Goal: Task Accomplishment & Management: Use online tool/utility

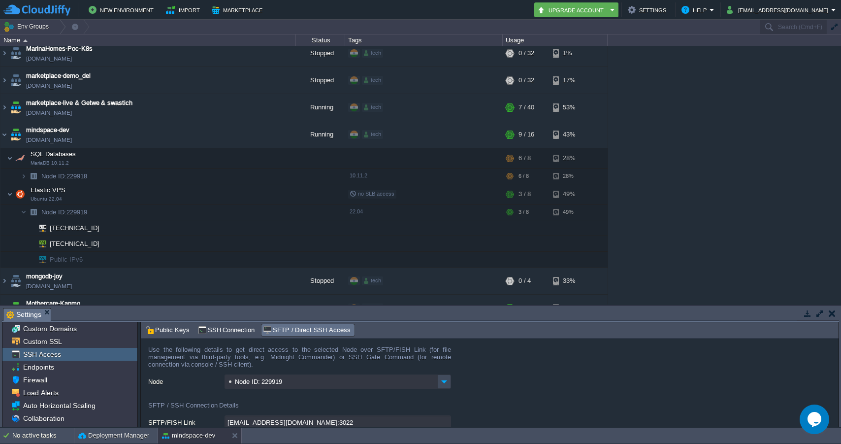
scroll to position [26, 0]
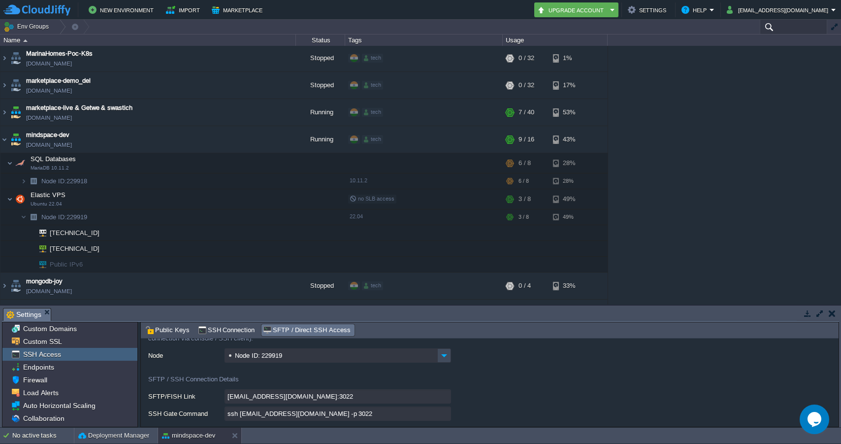
click at [783, 28] on input "text" at bounding box center [793, 27] width 67 height 14
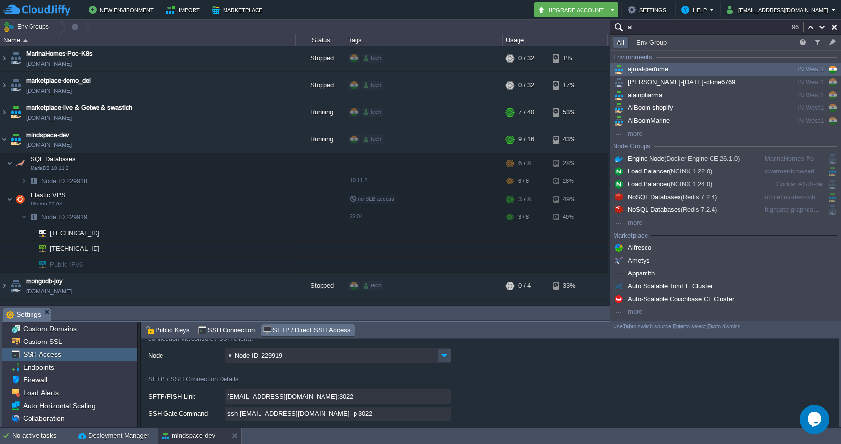
type input "a"
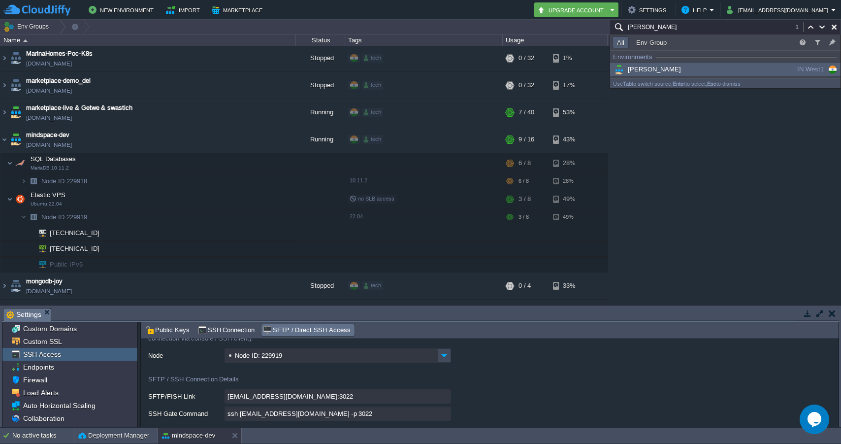
type input "[PERSON_NAME]"
click at [694, 69] on div "[PERSON_NAME]" at bounding box center [686, 69] width 149 height 11
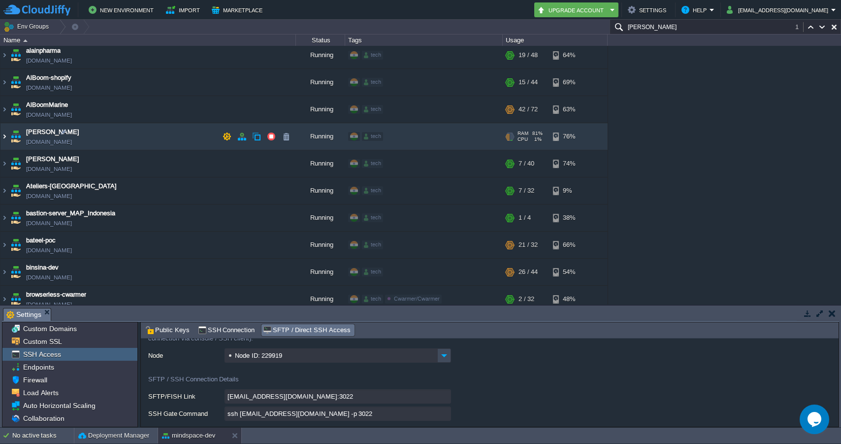
click at [6, 136] on img at bounding box center [4, 136] width 8 height 27
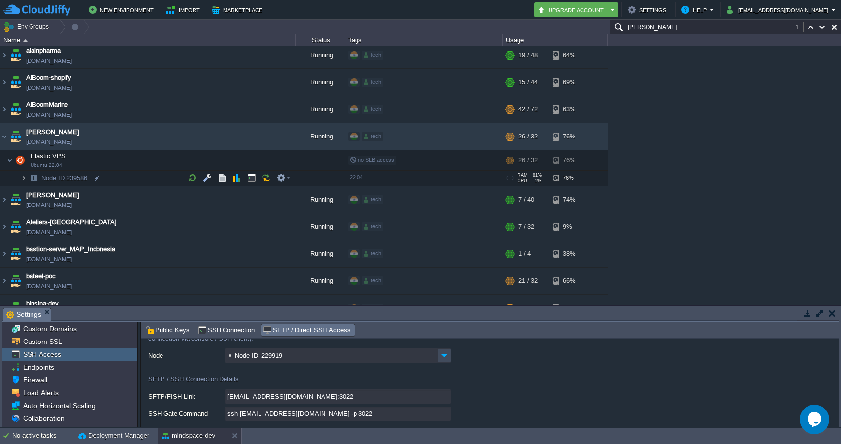
click at [21, 176] on img at bounding box center [24, 177] width 6 height 15
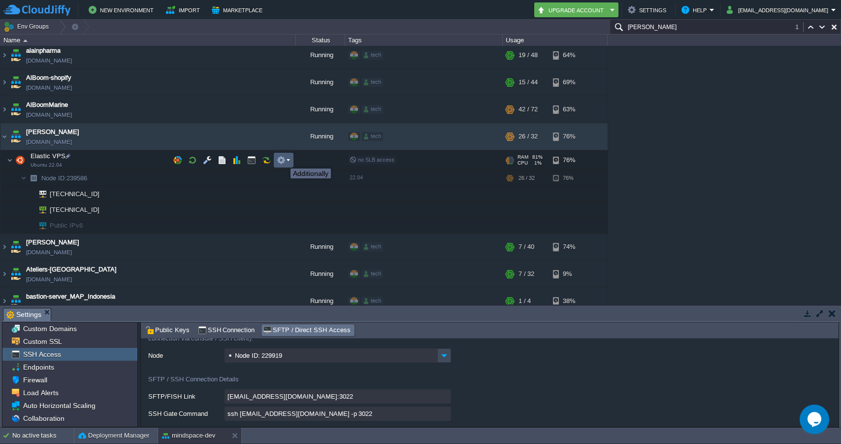
click at [283, 160] on button "button" at bounding box center [281, 160] width 9 height 9
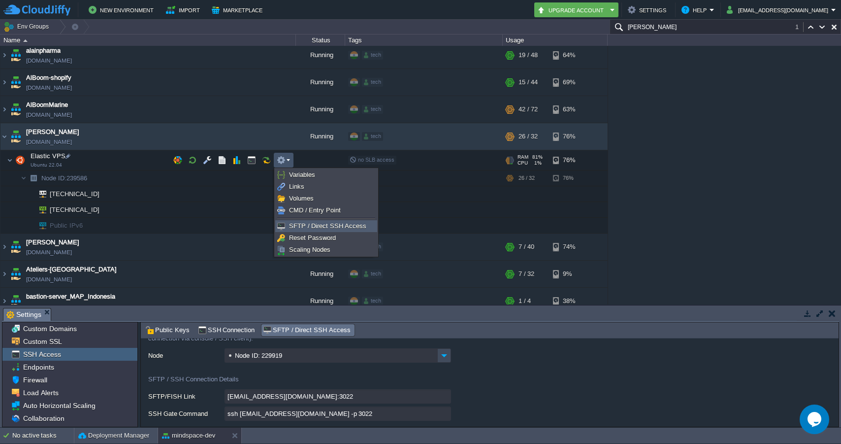
click at [302, 228] on span "SFTP / Direct SSH Access" at bounding box center [327, 225] width 77 height 7
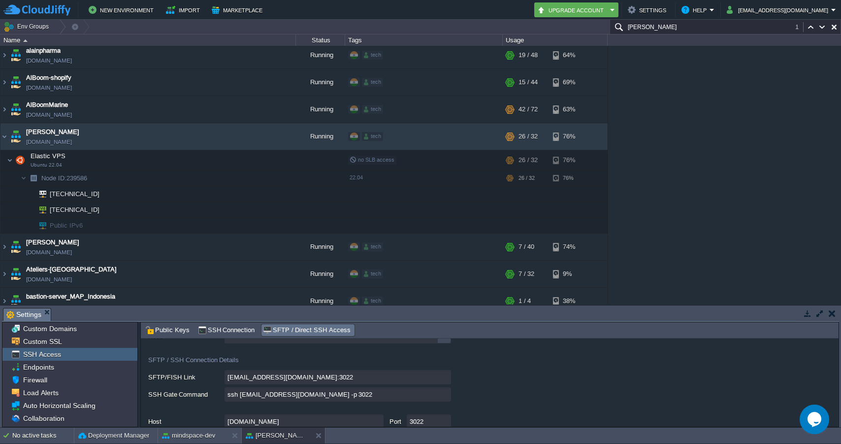
scroll to position [46, 0]
click at [446, 395] on input "ssh [EMAIL_ADDRESS][DOMAIN_NAME] -p 3022" at bounding box center [338, 394] width 226 height 14
type textarea "ssh [EMAIL_ADDRESS][DOMAIN_NAME] -p 3022"
click at [292, 432] on div "[PERSON_NAME]" at bounding box center [277, 435] width 70 height 16
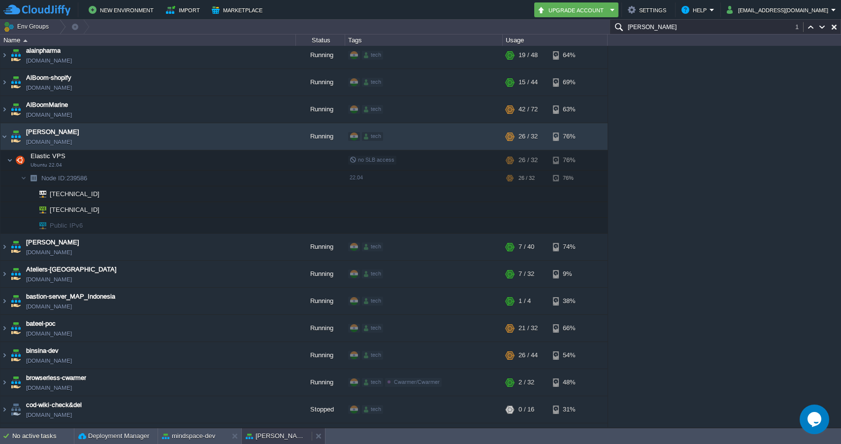
click at [292, 432] on div "[PERSON_NAME]" at bounding box center [277, 436] width 70 height 16
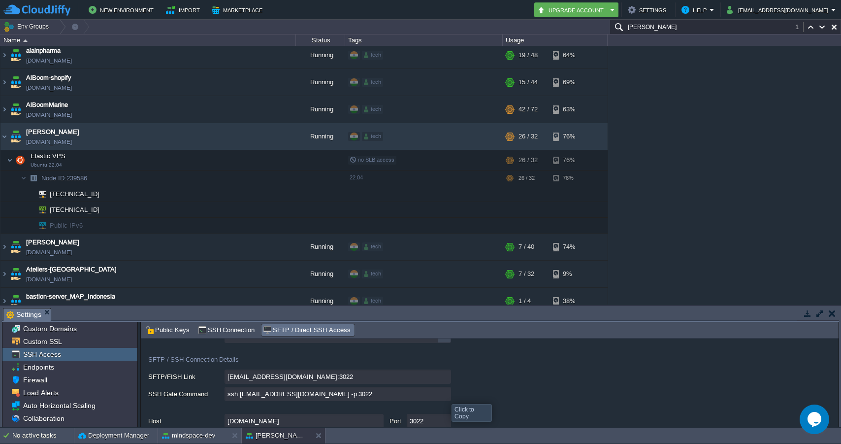
click at [451, 394] on input "ssh [EMAIL_ADDRESS][DOMAIN_NAME] -p 3022" at bounding box center [338, 394] width 226 height 14
click at [446, 392] on input "ssh [EMAIL_ADDRESS][DOMAIN_NAME] -p 3022" at bounding box center [338, 394] width 226 height 14
